Goal: Check status: Check status

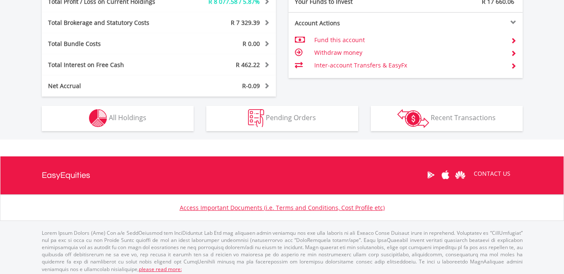
scroll to position [506, 0]
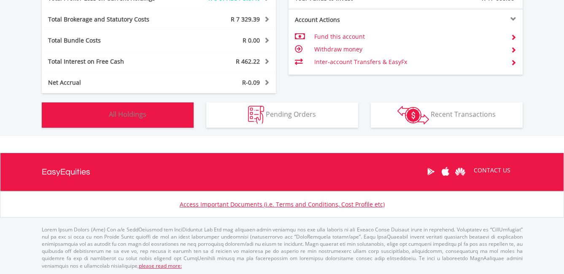
click at [145, 122] on button "Holdings All Holdings" at bounding box center [118, 114] width 152 height 25
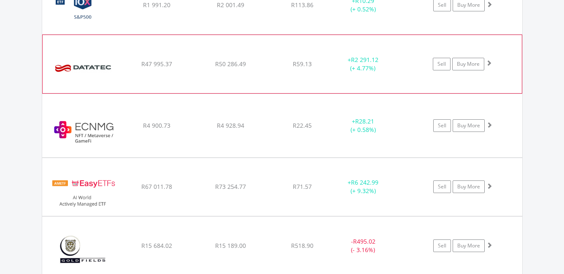
scroll to position [744, 0]
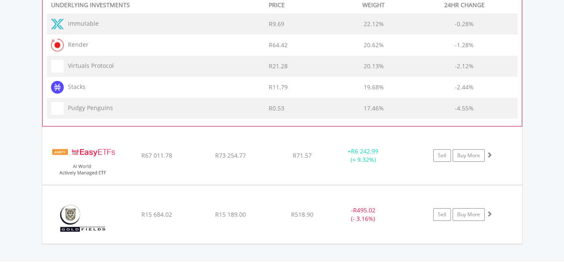
scroll to position [1081, 0]
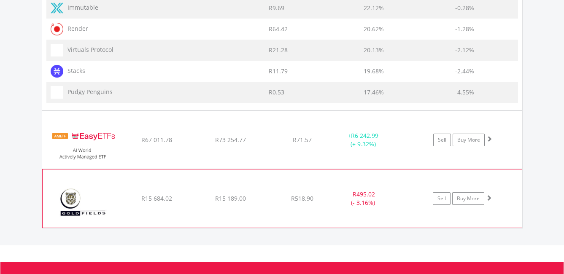
click at [393, 206] on div "- R495.02 (- 3.16%)" at bounding box center [362, 198] width 63 height 17
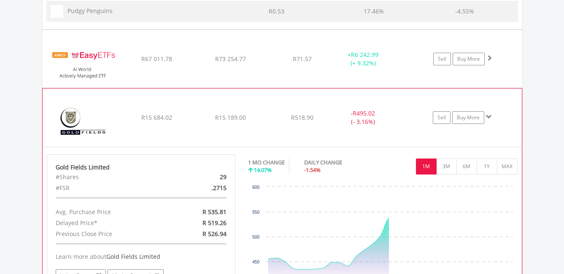
scroll to position [1165, 0]
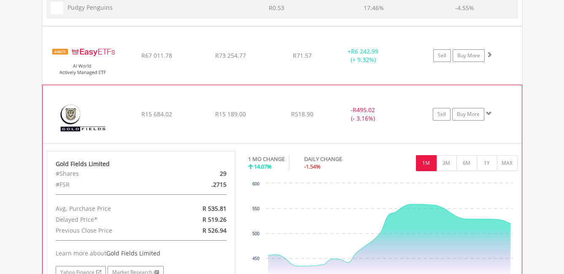
click at [393, 109] on div "- R495.02 (- 3.16%)" at bounding box center [362, 114] width 63 height 17
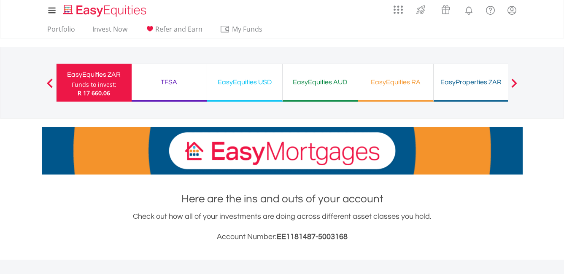
scroll to position [0, 0]
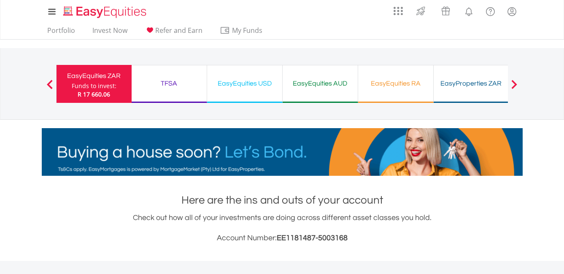
click at [258, 84] on div "EasyEquities USD" at bounding box center [244, 84] width 65 height 12
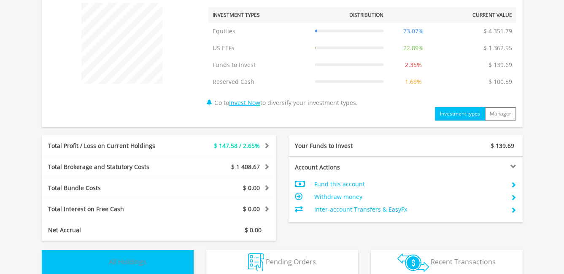
scroll to position [473, 0]
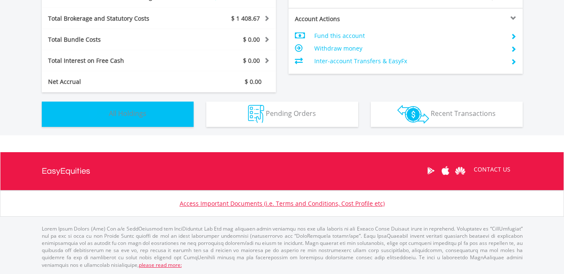
click at [140, 110] on span "All Holdings" at bounding box center [128, 113] width 38 height 9
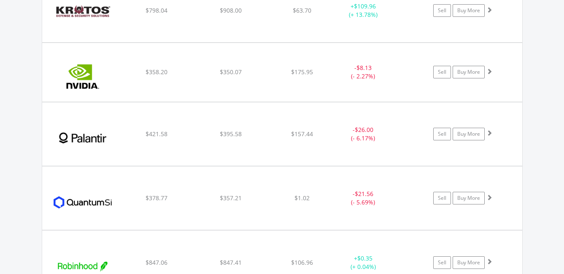
scroll to position [1089, 0]
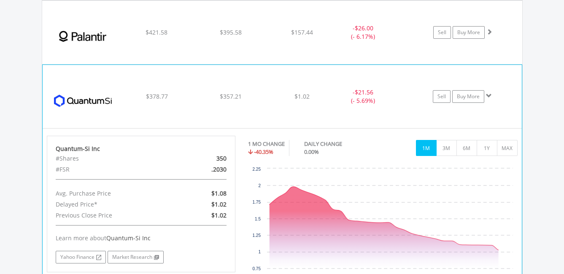
scroll to position [1174, 0]
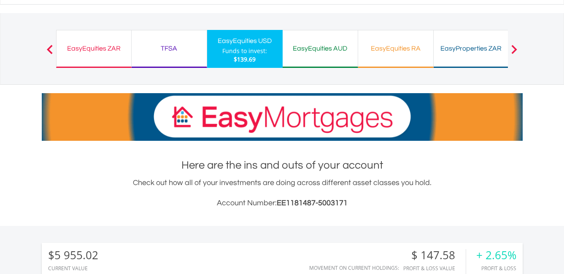
scroll to position [0, 0]
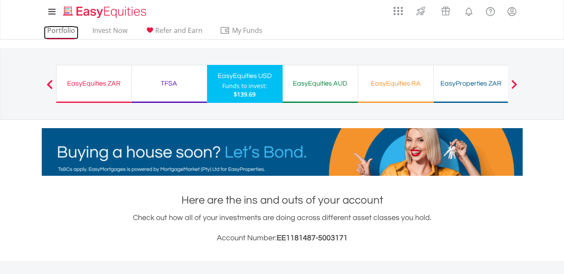
click at [62, 32] on link "Portfolio" at bounding box center [61, 32] width 35 height 13
